Goal: Task Accomplishment & Management: Manage account settings

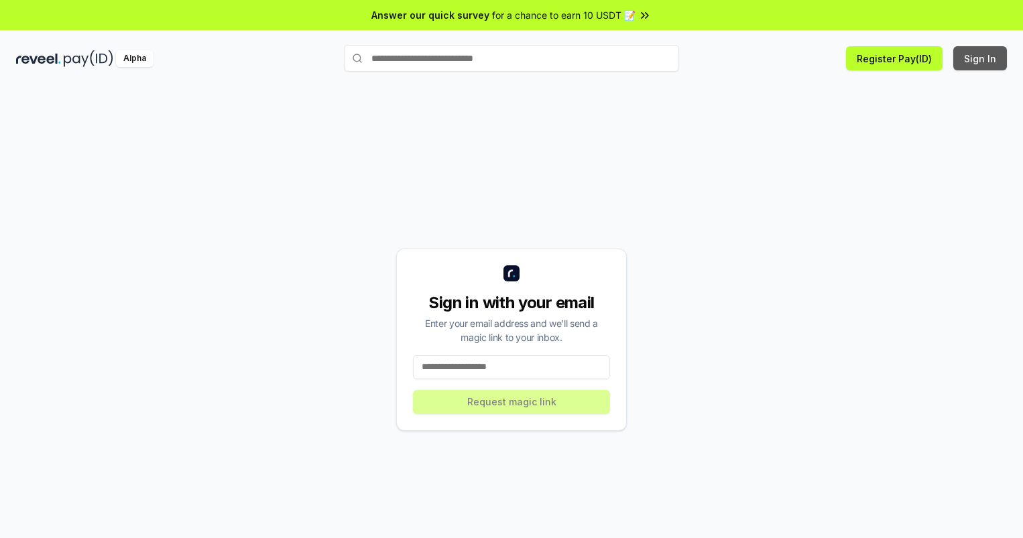
click at [981, 58] on button "Sign In" at bounding box center [980, 58] width 54 height 24
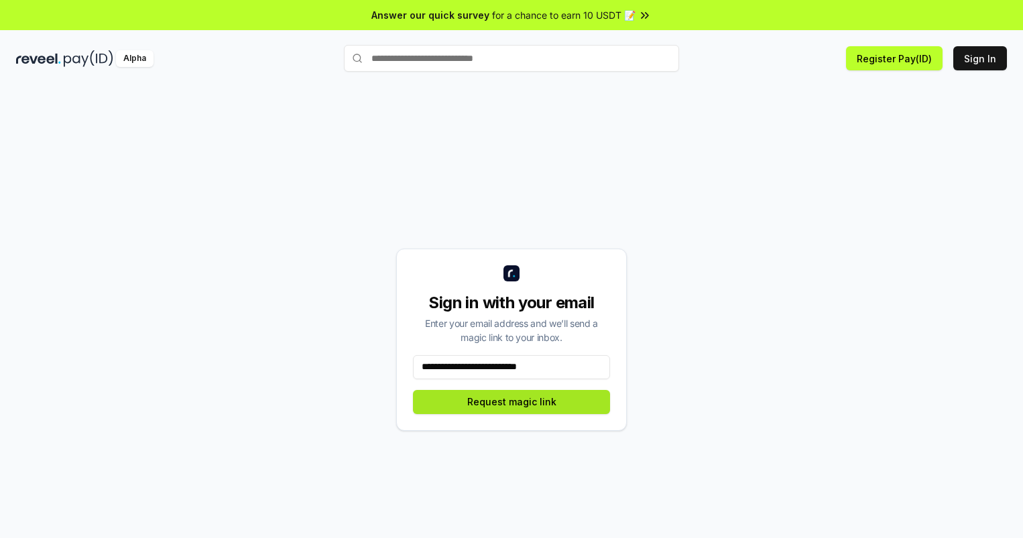
type input "**********"
click at [511, 401] on button "Request magic link" at bounding box center [511, 402] width 197 height 24
